Goal: Find specific page/section: Find specific page/section

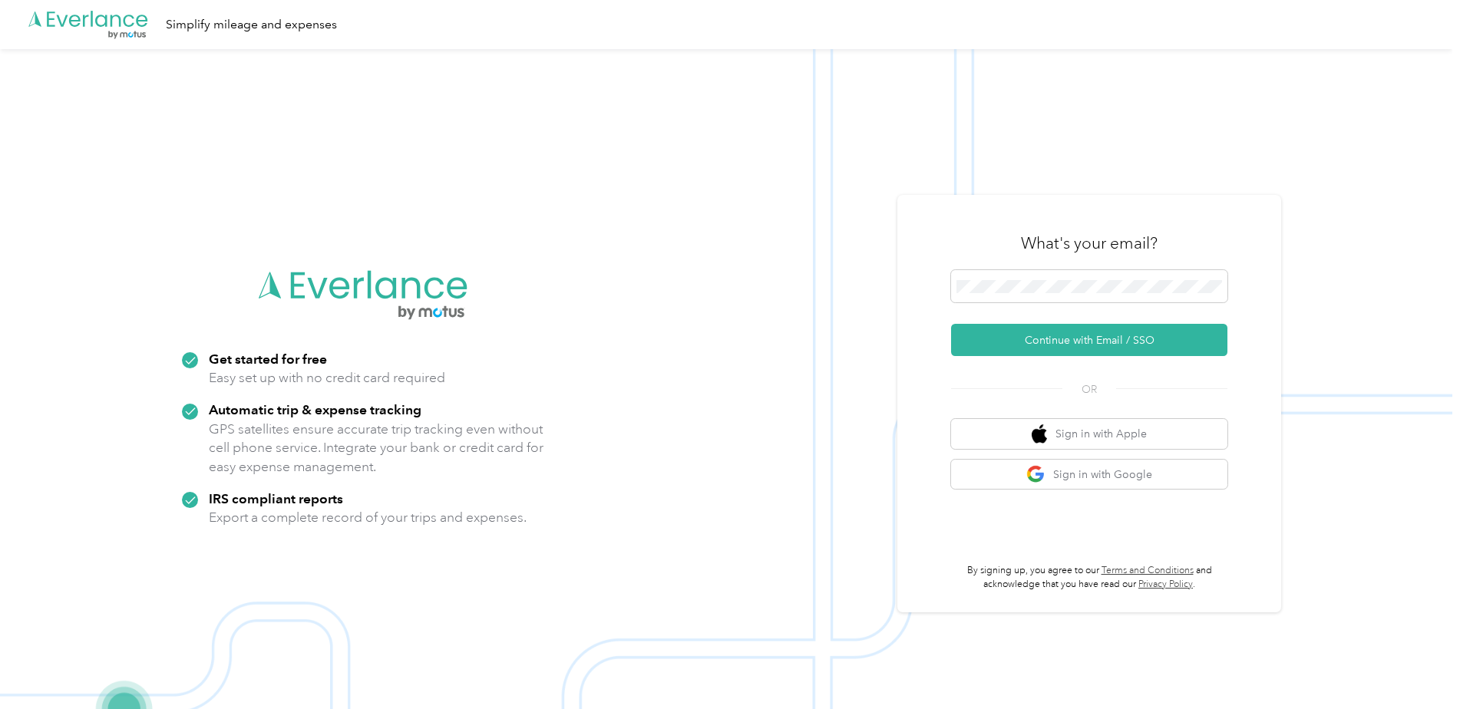
scroll to position [49, 0]
click at [1142, 332] on button "Continue with Email / SSO" at bounding box center [1089, 340] width 276 height 32
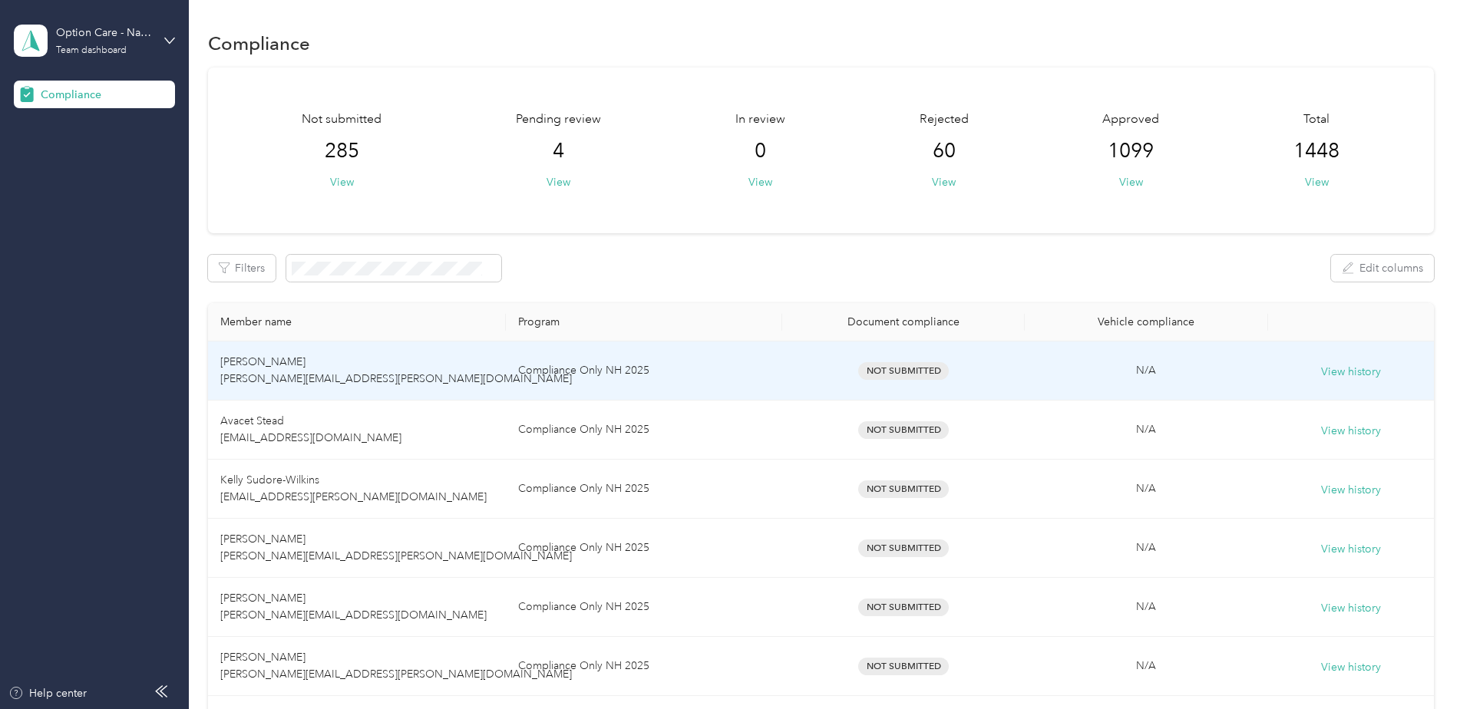
click at [688, 385] on td "Compliance Only NH 2025" at bounding box center [644, 371] width 276 height 59
click at [382, 375] on td "[PERSON_NAME] [PERSON_NAME][EMAIL_ADDRESS][PERSON_NAME][DOMAIN_NAME]" at bounding box center [357, 371] width 298 height 59
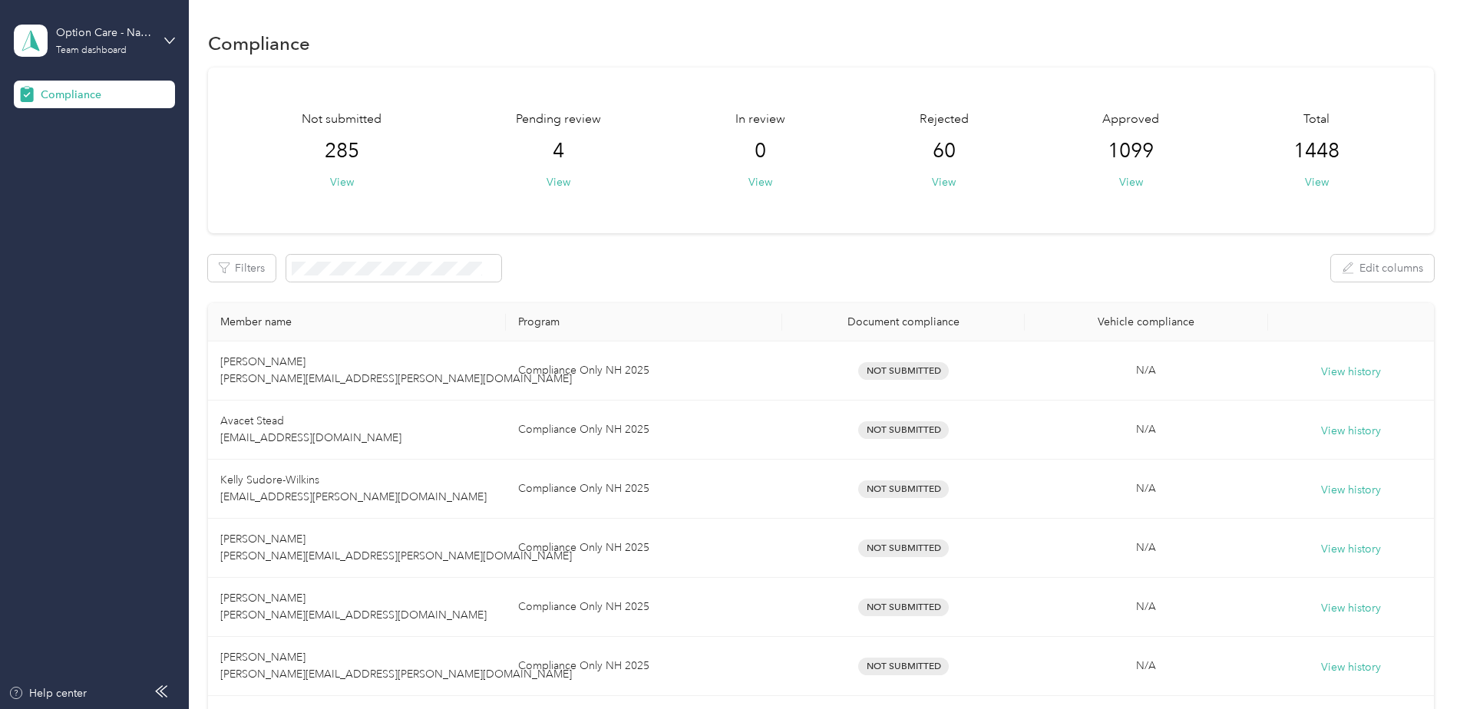
click at [907, 322] on div "Document compliance" at bounding box center [904, 322] width 218 height 13
click at [925, 322] on div "Document compliance" at bounding box center [904, 322] width 218 height 13
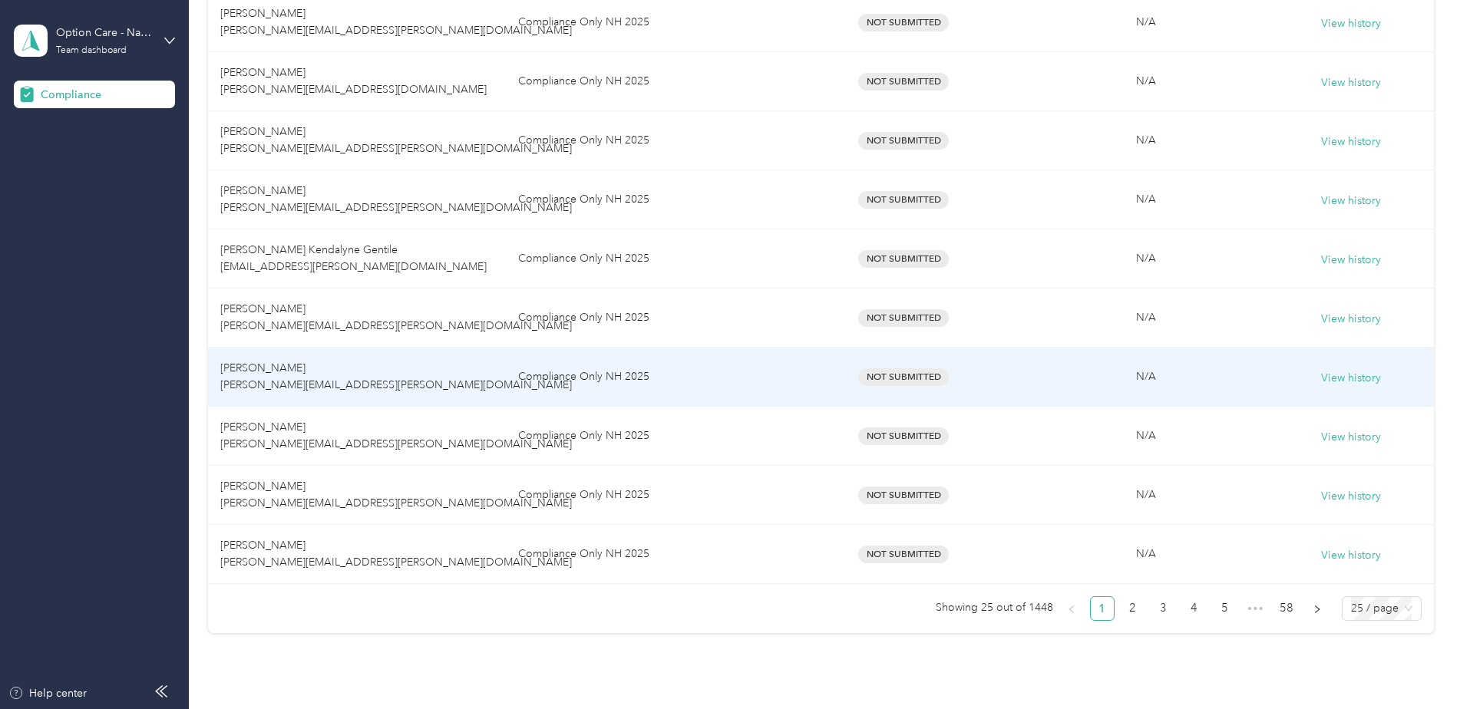
scroll to position [1318, 0]
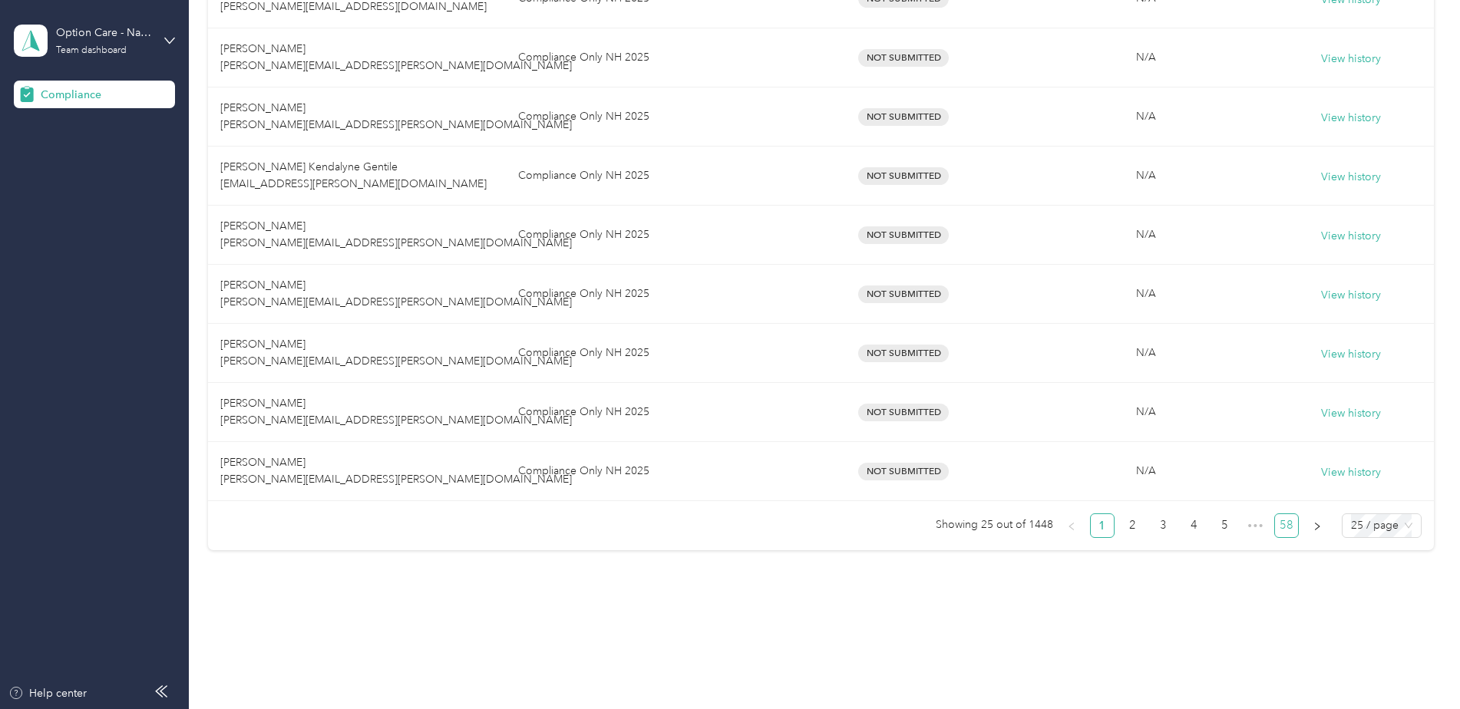
click at [1281, 531] on link "58" at bounding box center [1286, 525] width 23 height 23
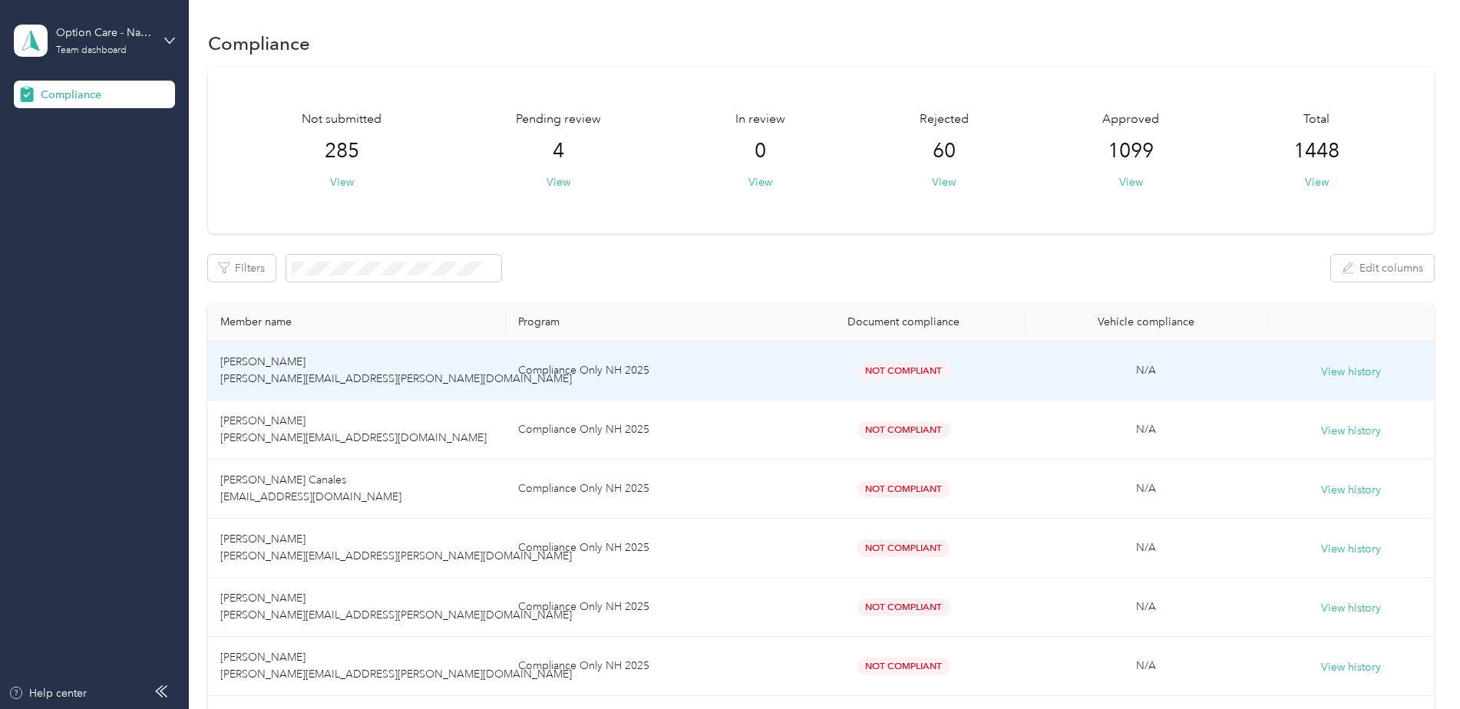
click at [441, 383] on td "[PERSON_NAME] [PERSON_NAME][EMAIL_ADDRESS][PERSON_NAME][DOMAIN_NAME]" at bounding box center [357, 371] width 298 height 59
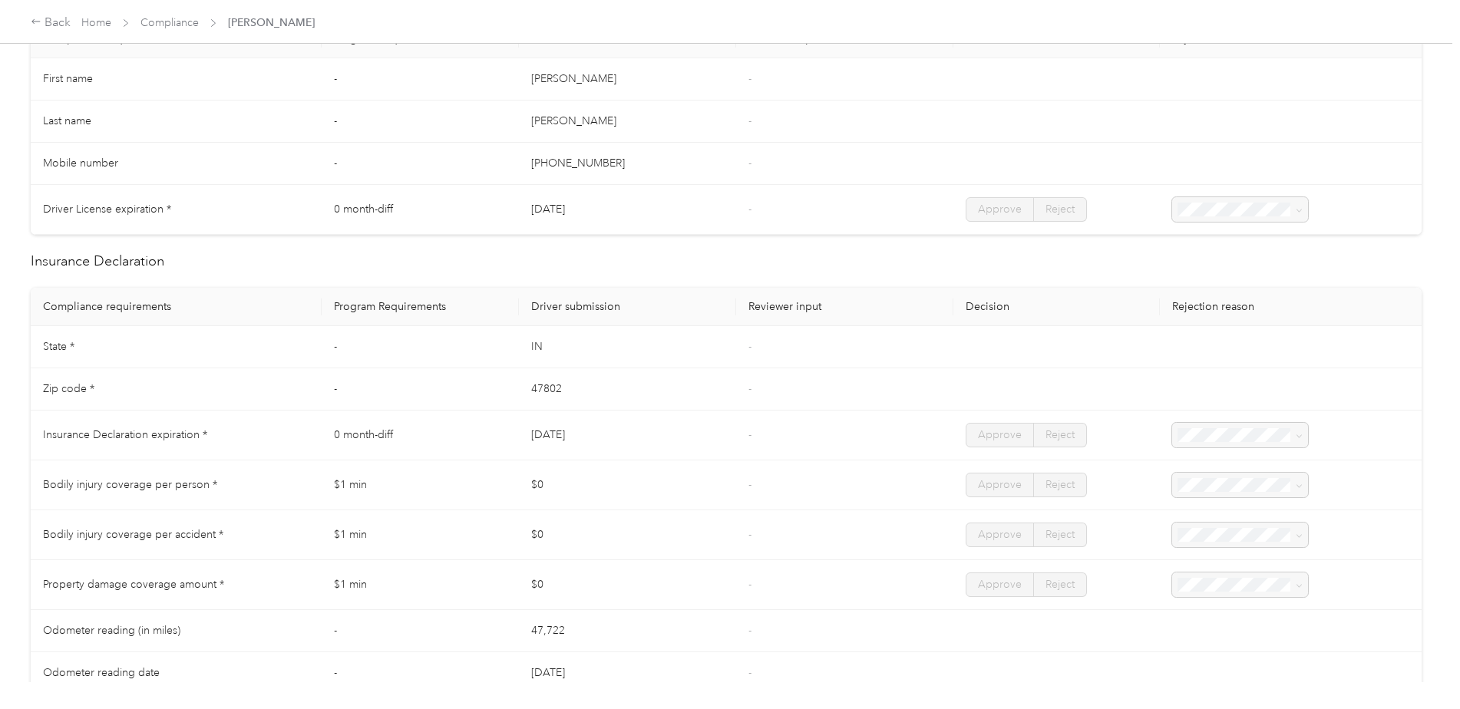
scroll to position [384, 0]
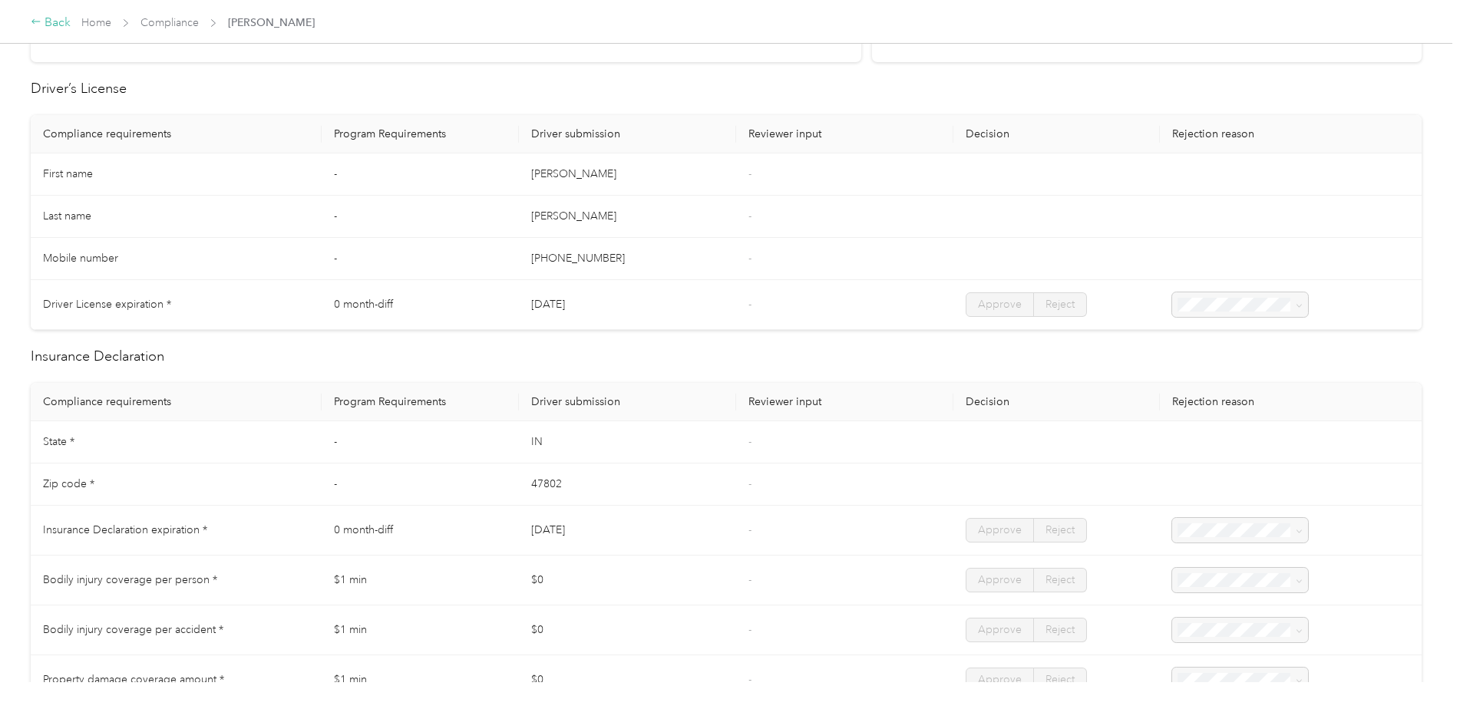
click at [48, 25] on div "Back" at bounding box center [51, 23] width 40 height 18
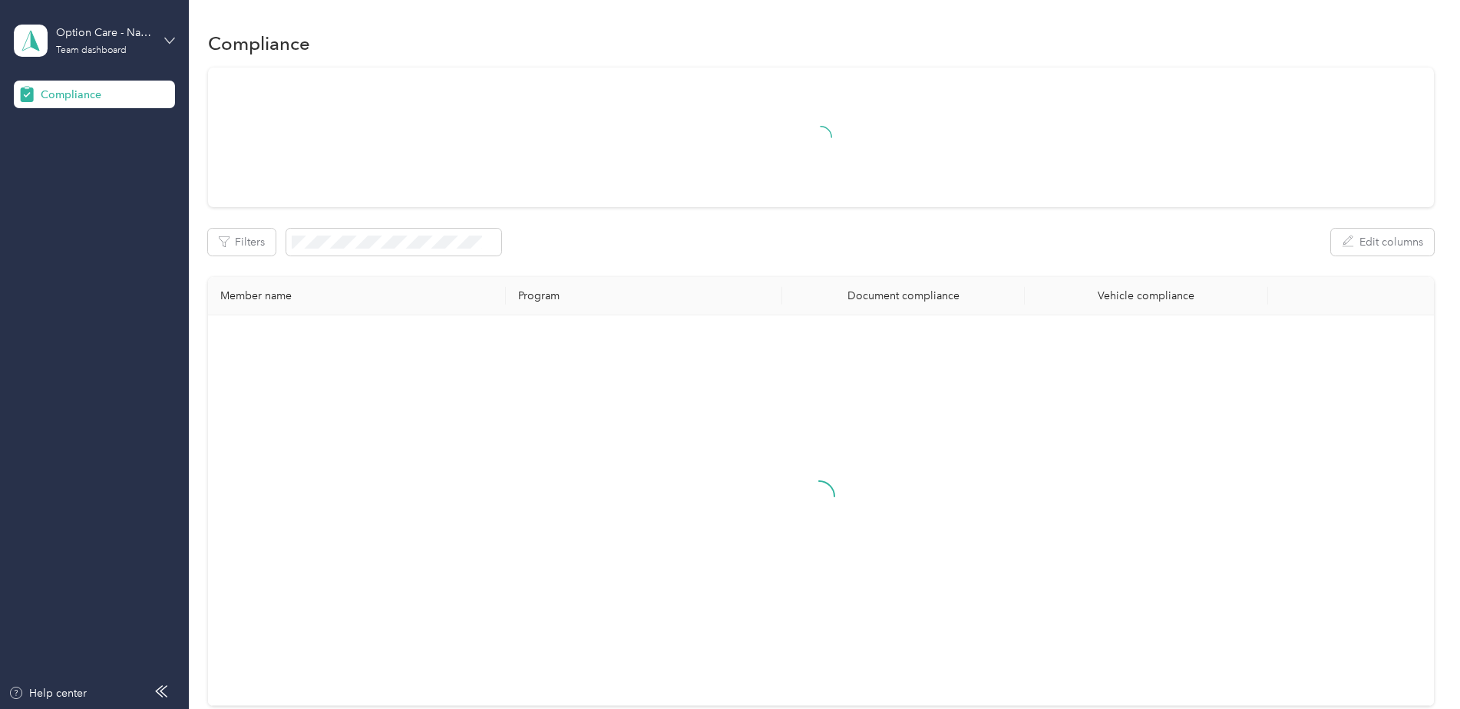
click at [166, 38] on icon at bounding box center [169, 40] width 11 height 11
click at [127, 151] on div "Log out" at bounding box center [176, 156] width 302 height 27
